Goal: Task Accomplishment & Management: Complete application form

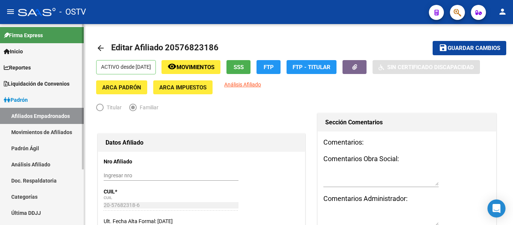
click at [53, 151] on link "Padrón Ágil" at bounding box center [42, 148] width 84 height 16
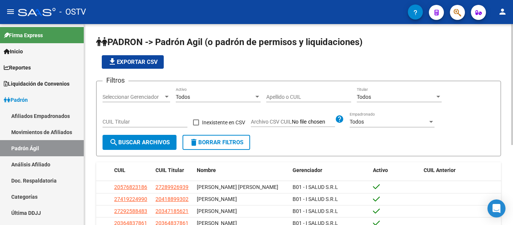
click at [295, 93] on div "Apellido o CUIL" at bounding box center [308, 94] width 85 height 15
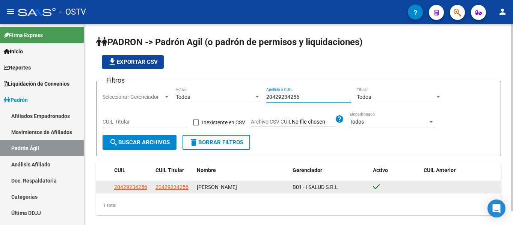
type input "20429234256"
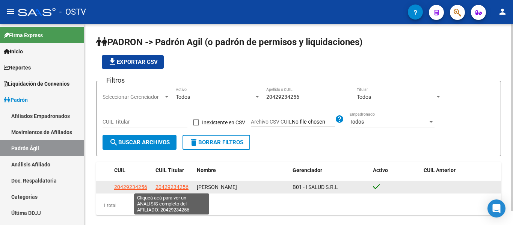
click at [163, 188] on span "20429234256" at bounding box center [171, 187] width 33 height 6
type textarea "20429234256"
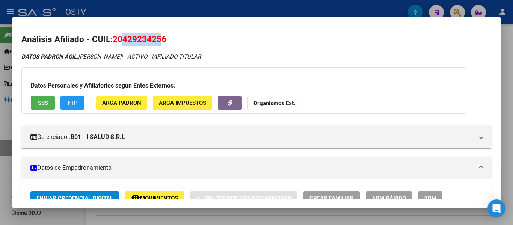
drag, startPoint x: 123, startPoint y: 39, endPoint x: 161, endPoint y: 38, distance: 37.2
click at [161, 38] on span "20429234256" at bounding box center [140, 39] width 54 height 10
copy span "42923425"
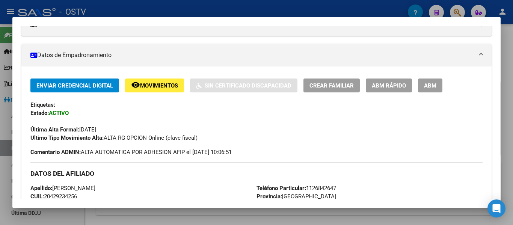
click at [434, 88] on span "ABM" at bounding box center [430, 85] width 12 height 7
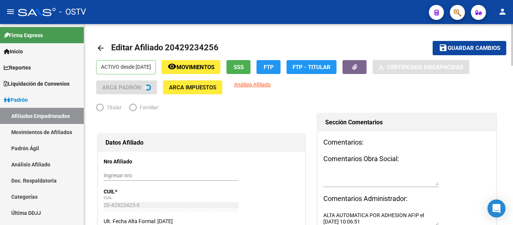
radio input "true"
type input "30-70941892-7"
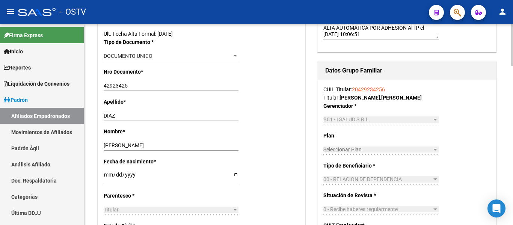
scroll to position [300, 0]
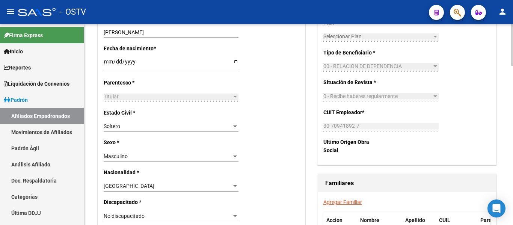
drag, startPoint x: 354, startPoint y: 202, endPoint x: 349, endPoint y: 202, distance: 5.6
click at [354, 202] on link "Agregar Familiar" at bounding box center [342, 202] width 39 height 6
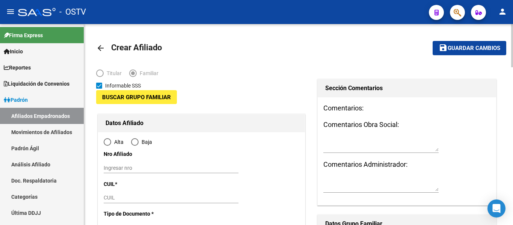
type input "30-70941892-7"
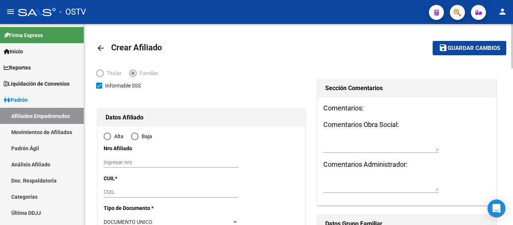
type input "GUERNICA"
type input "1862"
type input "AV DE LAS AMERICAS"
type input "683"
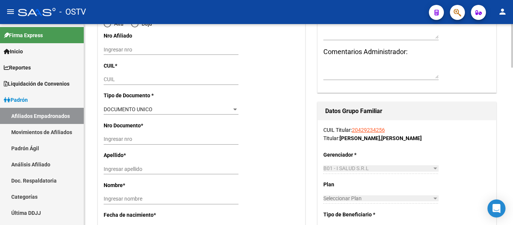
radio input "true"
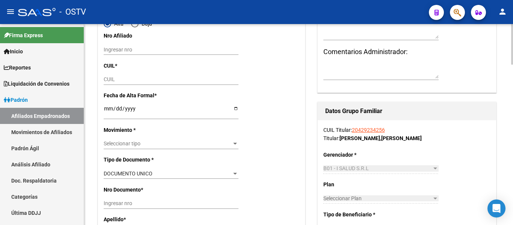
type input "30-70941892-7"
drag, startPoint x: 124, startPoint y: 75, endPoint x: 119, endPoint y: 80, distance: 7.7
paste input "20-70529155-2"
type input "20-70529155-2"
type input "70529155"
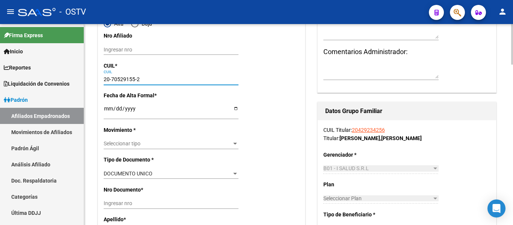
type input "DIAZ"
type input "[PERSON_NAME]"
type input "[DATE]"
type input "GUERNICA"
type input "LAS AMERICAS"
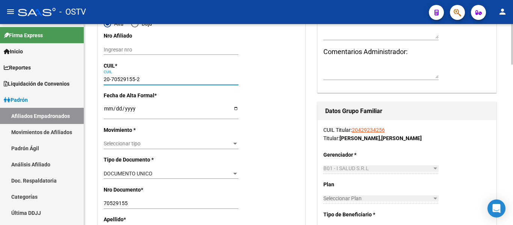
type input "20-70529155-2"
click at [108, 116] on input "Ingresar fecha" at bounding box center [171, 110] width 135 height 11
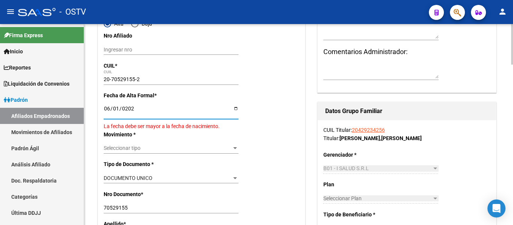
type input "[DATE]"
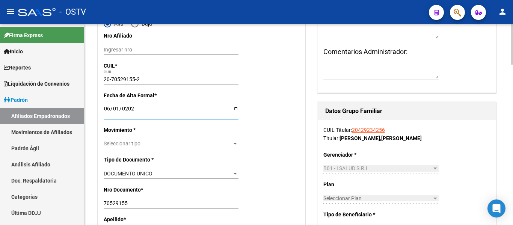
click at [122, 138] on div "Seleccionar tipo Seleccionar tipo" at bounding box center [171, 143] width 135 height 11
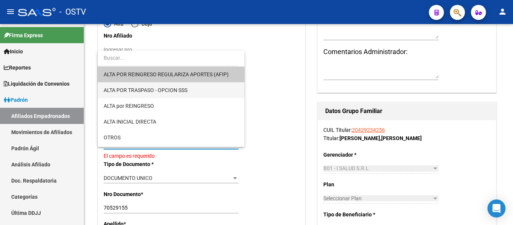
click at [155, 92] on span "ALTA POR TRASPASO - OPCION SSS" at bounding box center [146, 90] width 84 height 6
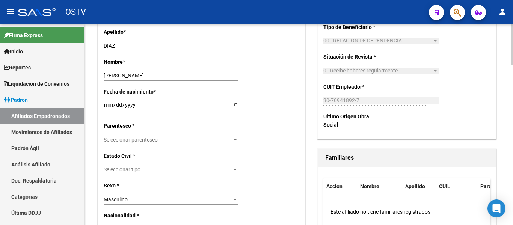
scroll to position [300, 0]
click at [155, 141] on span "Seleccionar parentesco" at bounding box center [168, 139] width 128 height 6
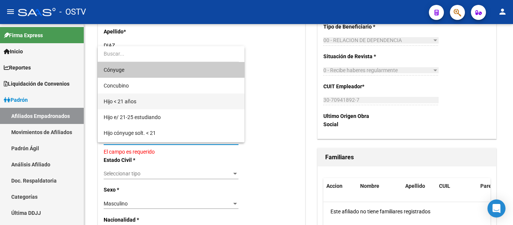
click at [150, 105] on span "Hijo < 21 años" at bounding box center [171, 101] width 135 height 16
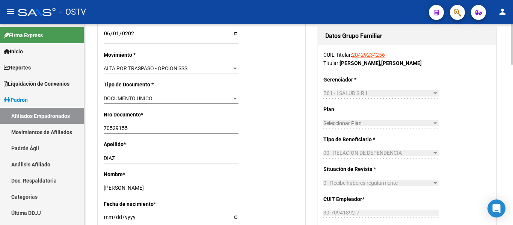
scroll to position [0, 0]
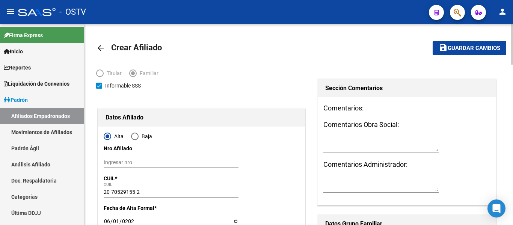
click at [447, 52] on mat-icon "save" at bounding box center [442, 47] width 9 height 9
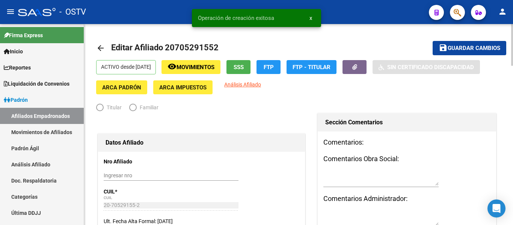
radio input "true"
type input "30-70941892-7"
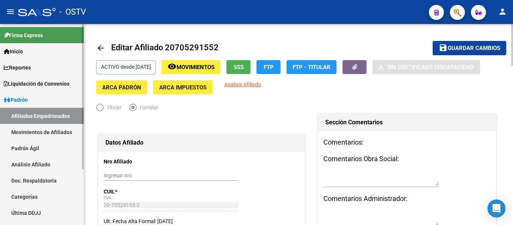
click at [32, 150] on link "Padrón Ágil" at bounding box center [42, 148] width 84 height 16
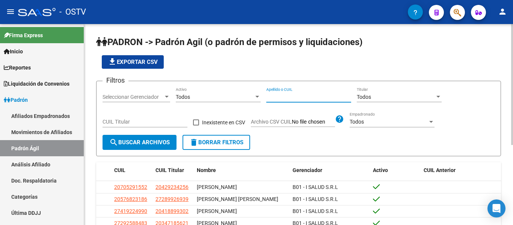
paste input "20-26096806-9"
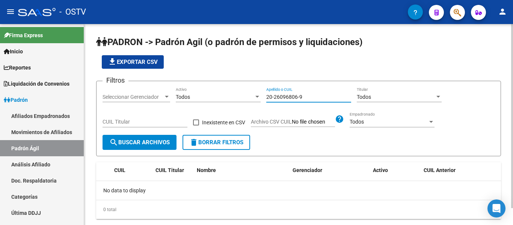
type input "20-26096806-9"
